Goal: Task Accomplishment & Management: Complete application form

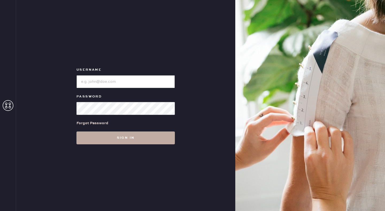
type input "reformationseattle"
click at [145, 133] on button "Sign in" at bounding box center [126, 137] width 98 height 13
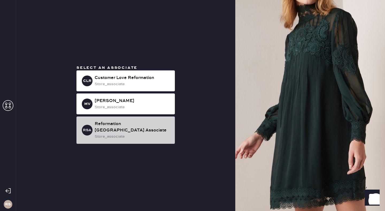
click at [139, 134] on div "store_associate" at bounding box center [133, 137] width 76 height 6
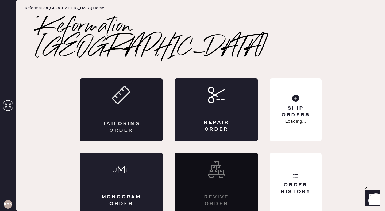
click at [134, 96] on div "Tailoring Order" at bounding box center [121, 109] width 83 height 63
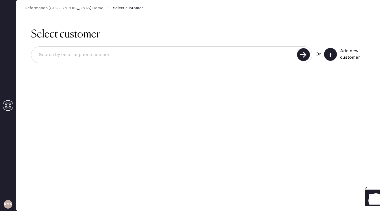
click at [119, 54] on input at bounding box center [165, 55] width 261 height 12
type input "[EMAIL_ADDRESS][DOMAIN_NAME]"
click at [299, 56] on use at bounding box center [303, 54] width 13 height 13
drag, startPoint x: 134, startPoint y: 54, endPoint x: 0, endPoint y: 49, distance: 134.4
click at [0, 49] on div "RSA Reformation [GEOGRAPHIC_DATA] Home Select customer Select customer [EMAIL_A…" at bounding box center [192, 105] width 385 height 211
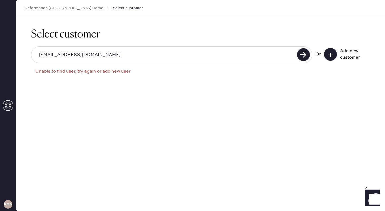
click at [331, 57] on icon at bounding box center [330, 54] width 5 height 5
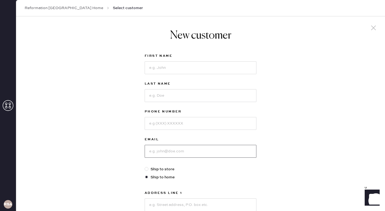
click at [173, 152] on input at bounding box center [201, 151] width 112 height 13
paste input "[EMAIL_ADDRESS][DOMAIN_NAME]"
type input "[EMAIL_ADDRESS][DOMAIN_NAME]"
click at [174, 68] on input at bounding box center [201, 67] width 112 height 13
type input "[PERSON_NAME]"
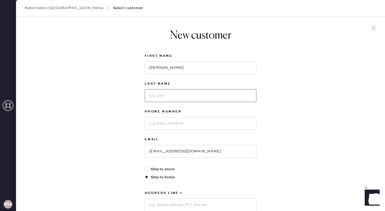
click at [176, 95] on input at bounding box center [201, 95] width 112 height 13
type input "[PERSON_NAME]"
click at [201, 122] on input at bounding box center [201, 123] width 112 height 13
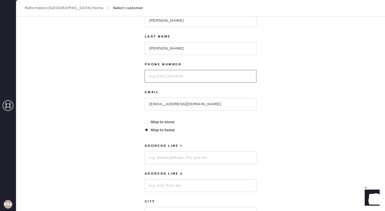
scroll to position [50, 0]
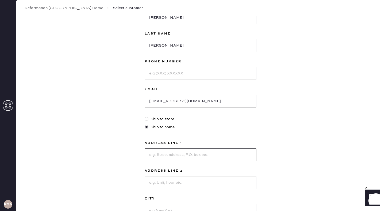
click at [179, 155] on input at bounding box center [201, 154] width 112 height 13
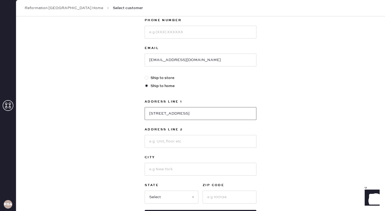
scroll to position [98, 0]
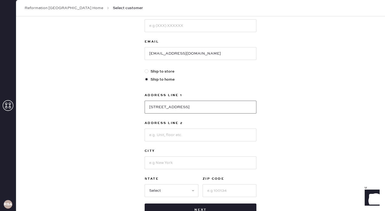
type input "[STREET_ADDRESS]"
click at [184, 165] on input at bounding box center [201, 162] width 112 height 13
type input "Snohomish"
click at [223, 192] on input at bounding box center [230, 190] width 54 height 13
type input "98290"
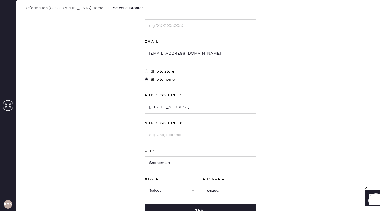
click at [189, 194] on select "Select AK AL AR AZ CA CO CT [GEOGRAPHIC_DATA] DE FL [GEOGRAPHIC_DATA] HI [GEOGR…" at bounding box center [172, 190] width 54 height 13
select select "WA"
click at [145, 184] on select "Select AK AL AR AZ CA CO CT [GEOGRAPHIC_DATA] DE FL [GEOGRAPHIC_DATA] HI [GEOGR…" at bounding box center [172, 190] width 54 height 13
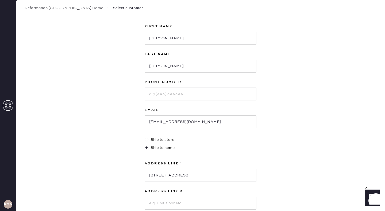
scroll to position [15, 0]
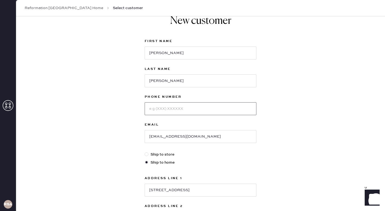
click at [178, 109] on input at bounding box center [201, 108] width 112 height 13
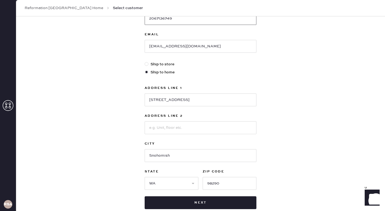
scroll to position [111, 0]
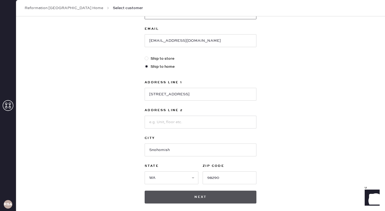
type input "2067136749"
click at [206, 199] on button "Next" at bounding box center [201, 197] width 112 height 13
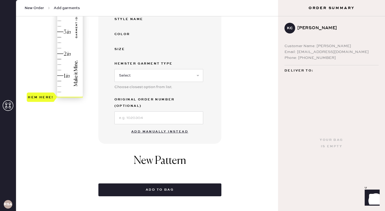
scroll to position [104, 0]
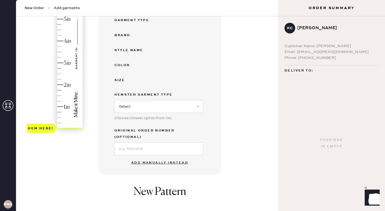
click at [159, 157] on button "Add manually instead" at bounding box center [159, 162] width 63 height 11
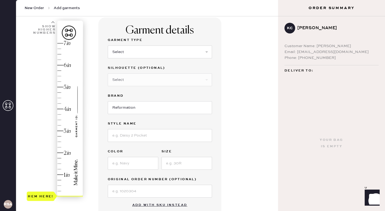
scroll to position [40, 0]
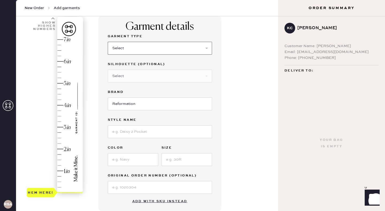
click at [125, 49] on select "Select Basic Skirt Jeans Leggings Pants Shorts Basic Sleeved Dress Basic Sleeve…" at bounding box center [160, 48] width 104 height 13
select select "2"
click at [108, 42] on select "Select Basic Skirt Jeans Leggings Pants Shorts Basic Sleeved Dress Basic Sleeve…" at bounding box center [160, 48] width 104 height 13
click at [207, 74] on select "Select Shorts Cropped Flare Boot Cut Straight Skinny Other" at bounding box center [160, 76] width 104 height 13
select select "7"
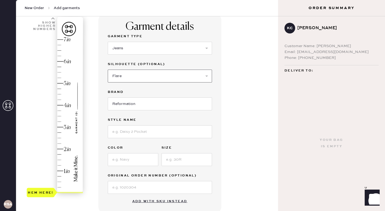
click at [108, 70] on select "Select Shorts Cropped Flare Boot Cut Straight Skinny Other" at bounding box center [160, 76] width 104 height 13
click at [134, 134] on input at bounding box center [160, 131] width 104 height 13
type input "Alyssa High Rise Wide Leg Long Jeans"
click at [120, 160] on input at bounding box center [133, 159] width 51 height 13
type input "Black"
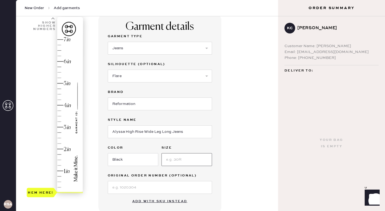
click at [176, 161] on input at bounding box center [187, 159] width 51 height 13
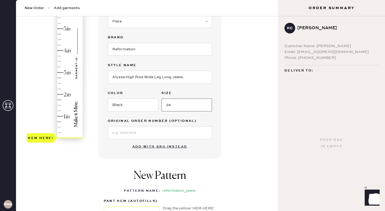
scroll to position [97, 0]
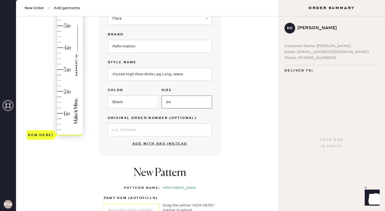
type input "24"
click at [116, 144] on div "Garment details Garment Type Select Basic Skirt Jeans Leggings Pants Shorts Bas…" at bounding box center [159, 56] width 123 height 200
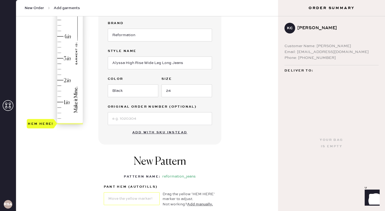
scroll to position [104, 0]
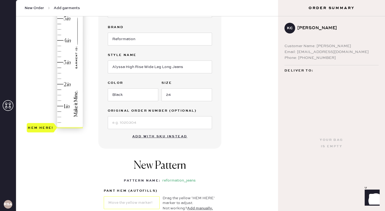
type input "2.75"
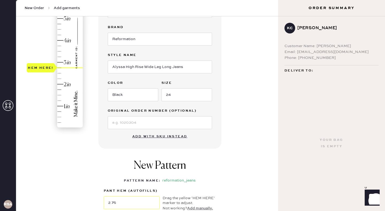
click at [60, 69] on div "Hem here!" at bounding box center [55, 51] width 57 height 158
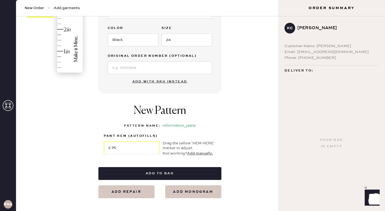
scroll to position [160, 0]
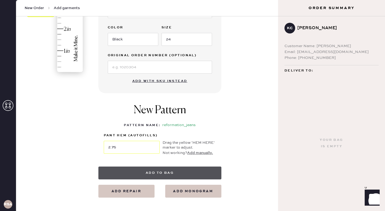
click at [176, 173] on button "Add to bag" at bounding box center [159, 172] width 123 height 13
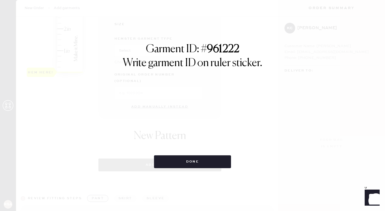
select select "2"
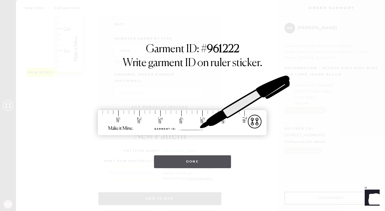
click at [203, 160] on button "Done" at bounding box center [192, 161] width 77 height 13
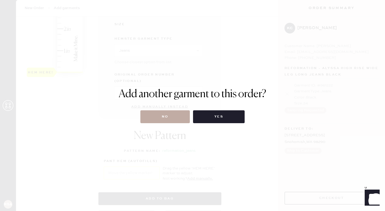
click at [168, 119] on button "No" at bounding box center [165, 116] width 50 height 13
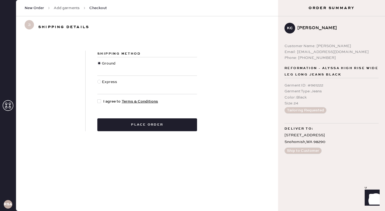
click at [100, 102] on div at bounding box center [99, 101] width 4 height 4
click at [98, 99] on input "I agree to Terms & Conditions" at bounding box center [97, 98] width 0 height 0
checkbox input "true"
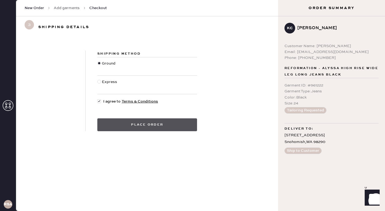
click at [158, 126] on button "Place order" at bounding box center [147, 124] width 100 height 13
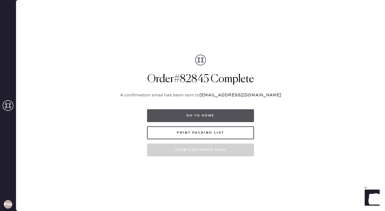
click at [198, 117] on button "Go to home" at bounding box center [200, 115] width 107 height 13
